Goal: Task Accomplishment & Management: Manage account settings

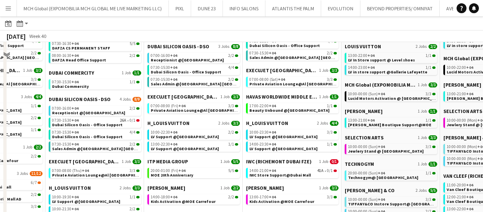
scroll to position [100, 0]
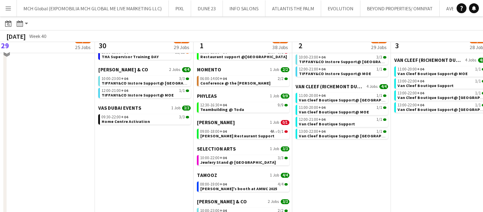
scroll to position [581, 0]
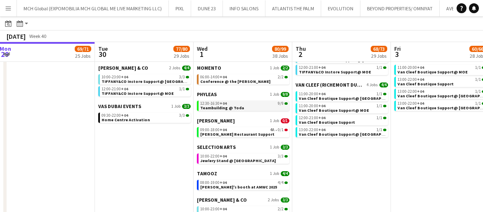
click at [211, 103] on span "12:30-16:30 +04" at bounding box center [213, 104] width 26 height 4
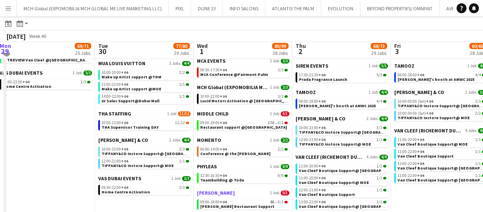
scroll to position [505, 0]
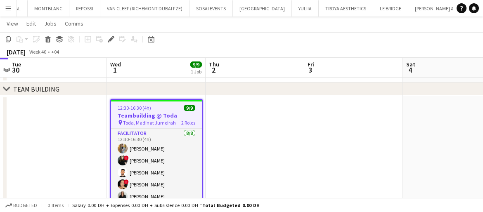
scroll to position [0, 289]
click at [151, 112] on h3 "Teambuilding @ Toda" at bounding box center [155, 115] width 91 height 7
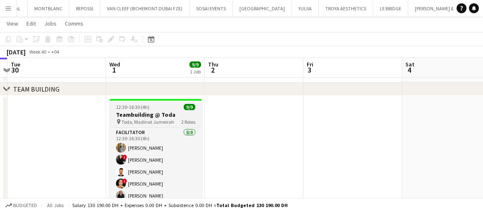
click at [138, 107] on span "12:30-16:30 (4h)" at bounding box center [132, 107] width 33 height 6
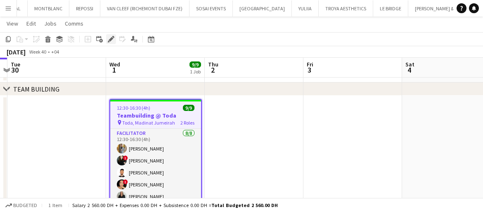
click at [109, 39] on icon "Edit" at bounding box center [111, 39] width 7 height 7
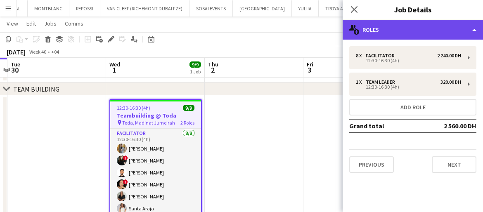
click at [367, 33] on div "multiple-users-add Roles" at bounding box center [413, 30] width 140 height 20
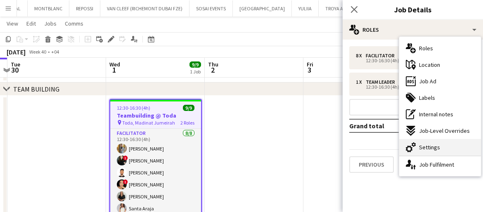
click at [427, 149] on span "Settings" at bounding box center [429, 147] width 21 height 7
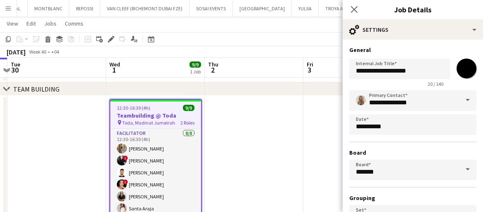
click at [468, 68] on input "*******" at bounding box center [467, 69] width 30 height 30
type input "*******"
click at [369, 102] on input "**********" at bounding box center [412, 100] width 127 height 21
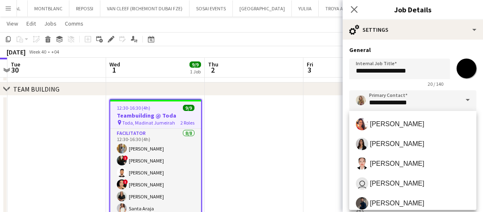
click at [465, 101] on span at bounding box center [467, 100] width 17 height 20
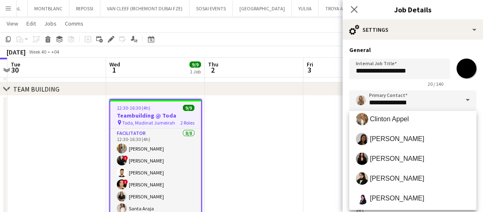
scroll to position [126, 0]
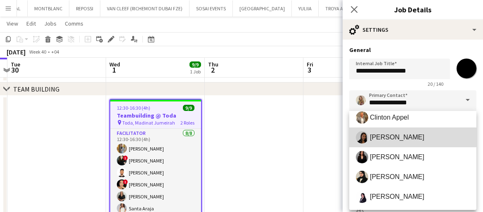
click at [392, 131] on span "Sara Mendhao" at bounding box center [413, 137] width 114 height 12
type input "**********"
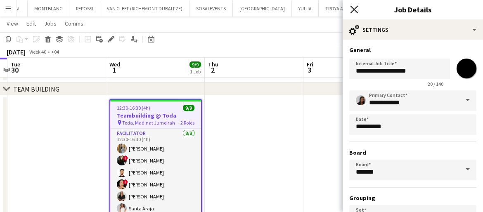
click at [353, 8] on icon "Close pop-in" at bounding box center [354, 9] width 8 height 8
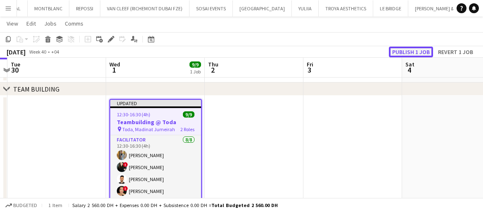
click at [401, 52] on button "Publish 1 job" at bounding box center [411, 52] width 44 height 11
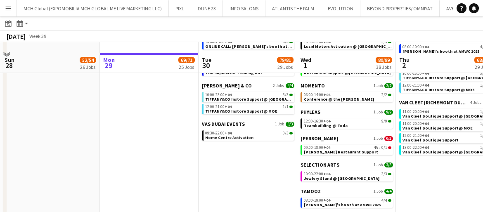
scroll to position [576, 0]
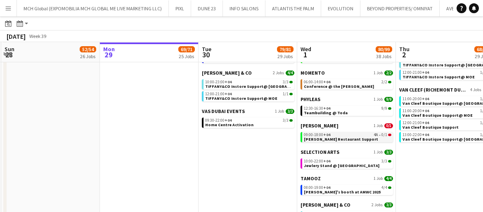
click at [325, 134] on span "+04" at bounding box center [326, 134] width 7 height 5
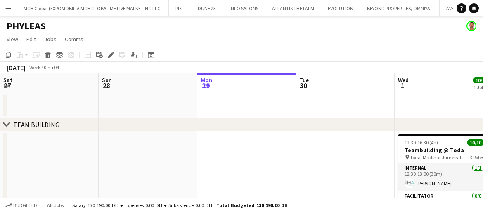
scroll to position [0, 289]
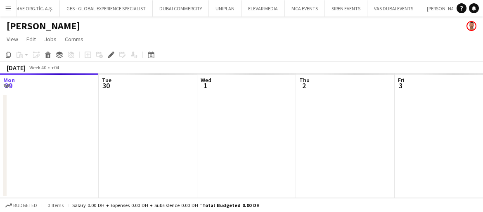
scroll to position [0, 284]
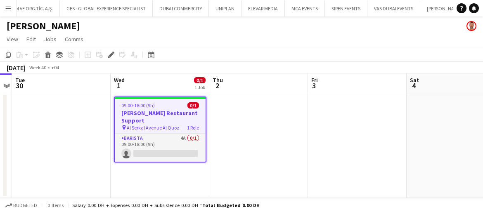
click at [139, 111] on h3 "Salata Restaurant Support" at bounding box center [160, 116] width 91 height 15
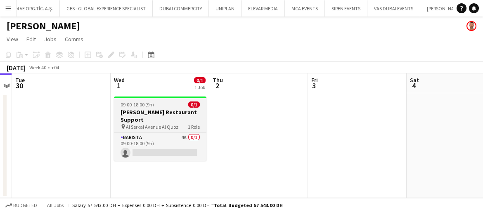
click at [148, 112] on h3 "Salata Restaurant Support" at bounding box center [160, 116] width 92 height 15
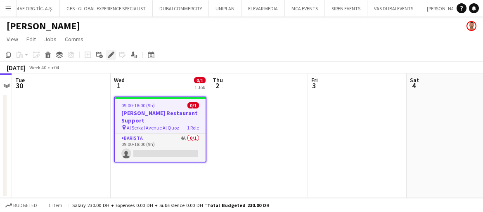
click at [111, 55] on icon at bounding box center [111, 55] width 5 height 5
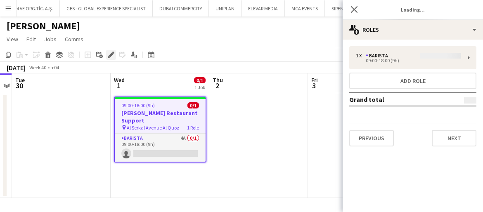
type input "**********"
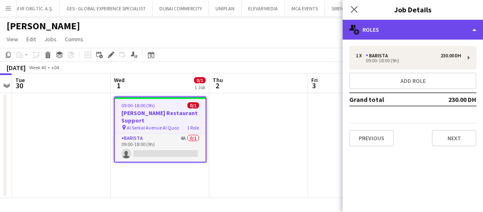
click at [377, 27] on div "multiple-users-add Roles" at bounding box center [413, 30] width 140 height 20
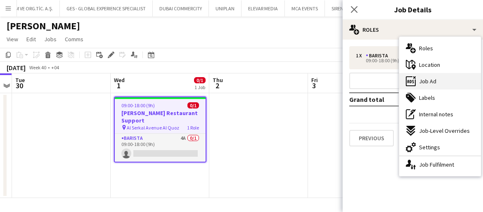
click at [428, 81] on span "Job Ad" at bounding box center [427, 81] width 17 height 7
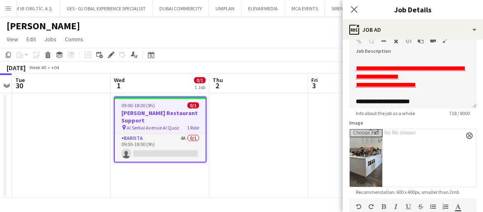
scroll to position [165, 0]
